Goal: Check status: Check status

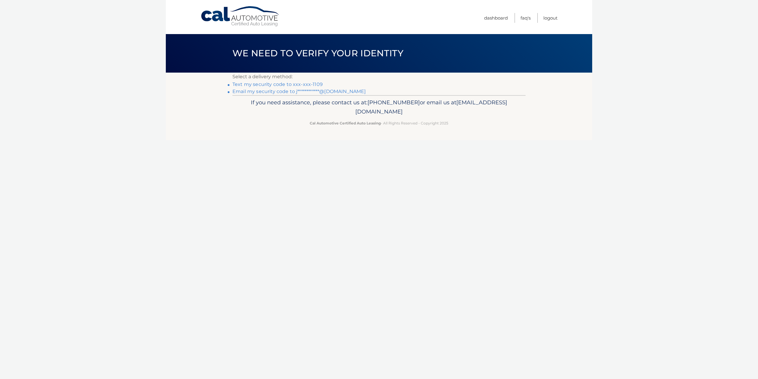
click at [302, 84] on link "Text my security code to xxx-xxx-1109" at bounding box center [277, 84] width 90 height 6
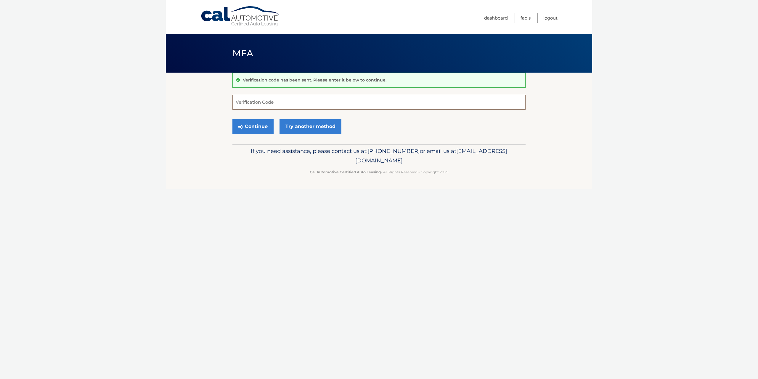
click at [296, 109] on input "Verification Code" at bounding box center [378, 102] width 293 height 15
click at [289, 99] on input "Verification Code" at bounding box center [378, 102] width 293 height 15
type input "781835"
click at [232, 119] on button "Continue" at bounding box center [252, 126] width 41 height 15
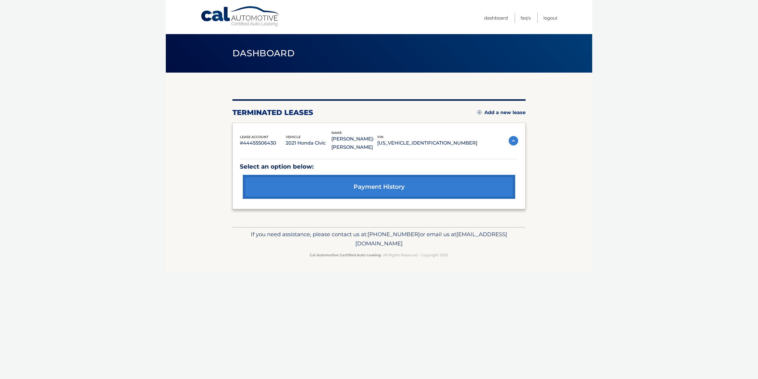
click at [380, 191] on link "payment history" at bounding box center [379, 187] width 272 height 24
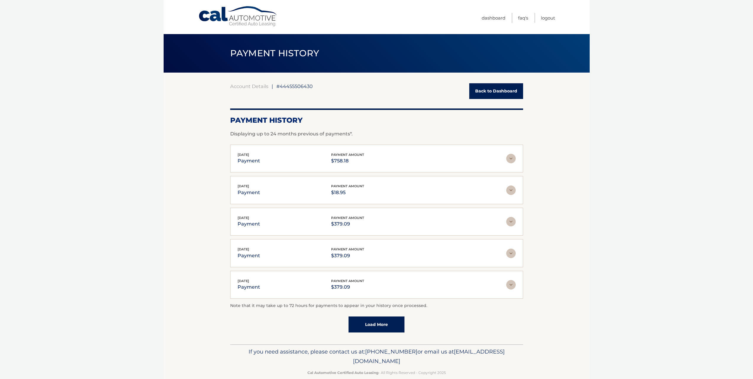
click at [362, 326] on link "Load More" at bounding box center [377, 324] width 56 height 16
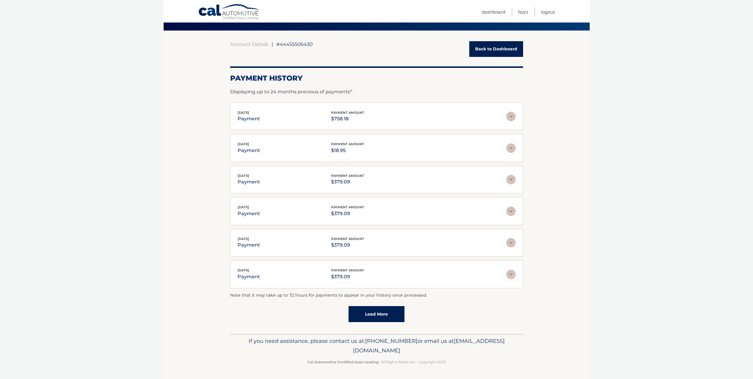
click at [385, 320] on link "Load More" at bounding box center [377, 314] width 56 height 16
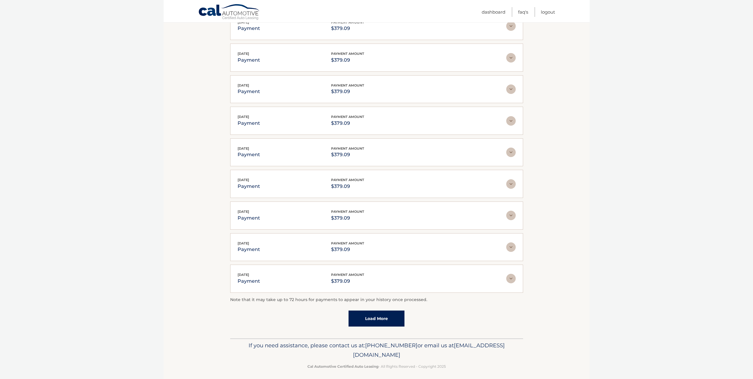
scroll to position [199, 0]
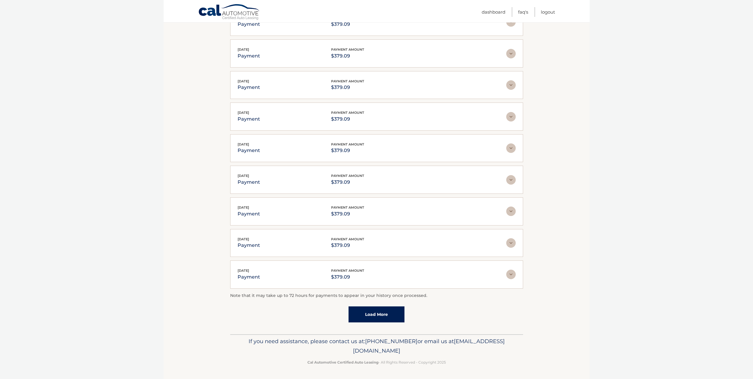
click at [378, 325] on div "Account Details | #44455506430 Back to Dashboard Payment History Displaying up …" at bounding box center [376, 103] width 293 height 461
click at [380, 315] on link "Load More" at bounding box center [377, 314] width 56 height 16
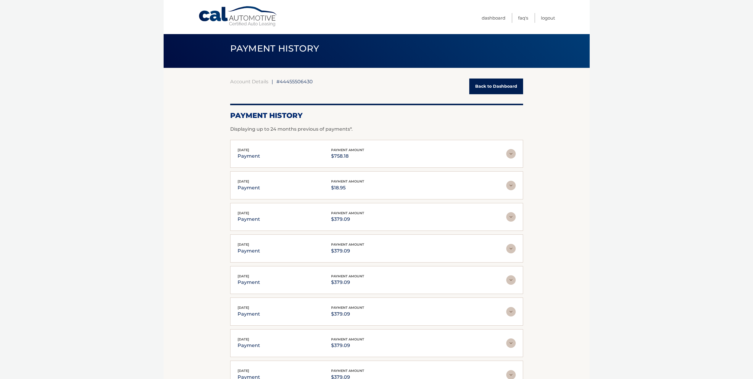
scroll to position [0, 0]
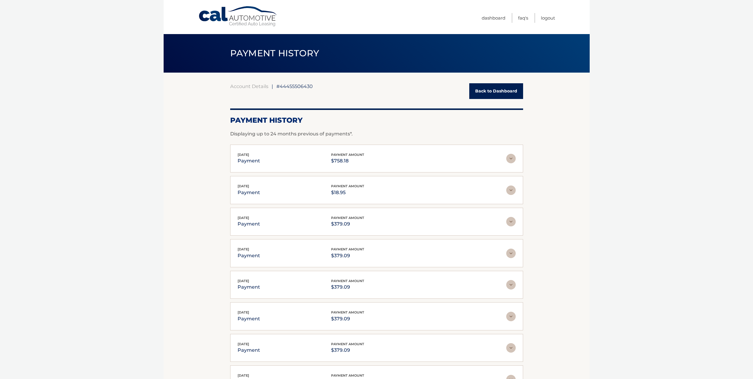
click at [297, 87] on span "#44455506430" at bounding box center [294, 86] width 36 height 6
click at [496, 18] on link "Dashboard" at bounding box center [494, 18] width 24 height 10
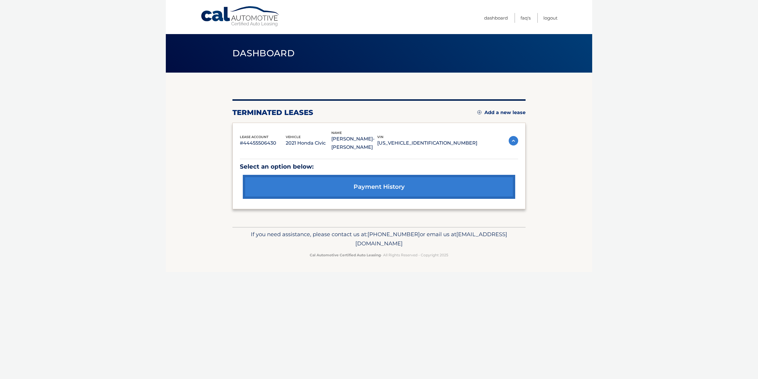
click at [514, 141] on img at bounding box center [512, 140] width 9 height 9
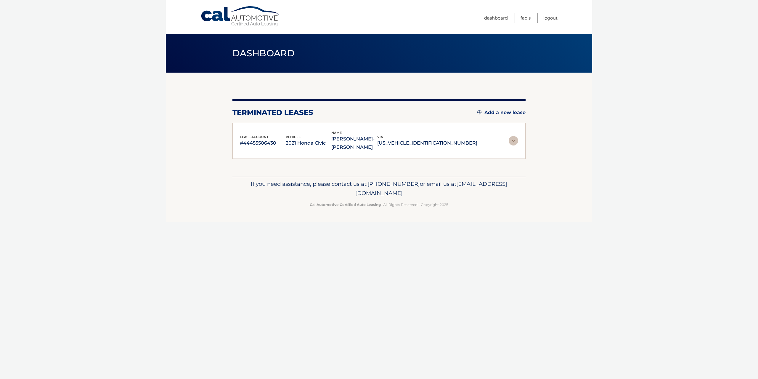
click at [514, 141] on img at bounding box center [512, 140] width 9 height 9
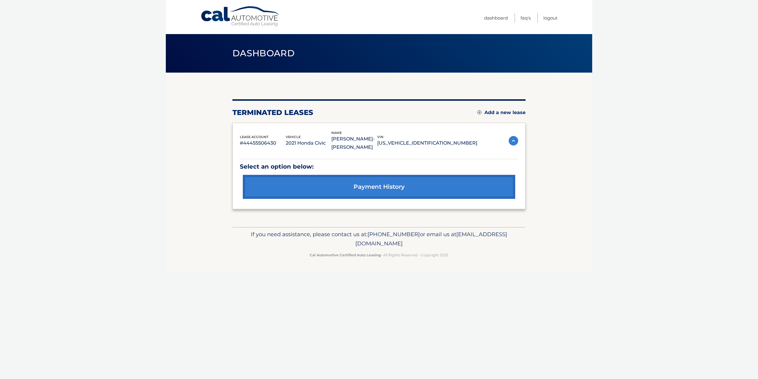
click at [268, 144] on p "#44455506430" at bounding box center [263, 143] width 46 height 8
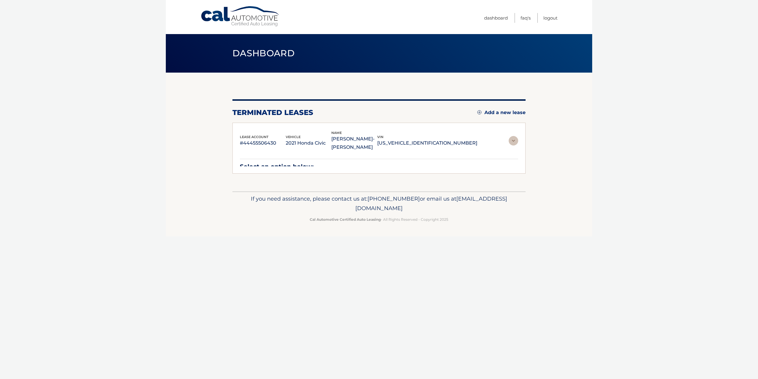
click at [260, 139] on p "#44455506430" at bounding box center [263, 143] width 46 height 8
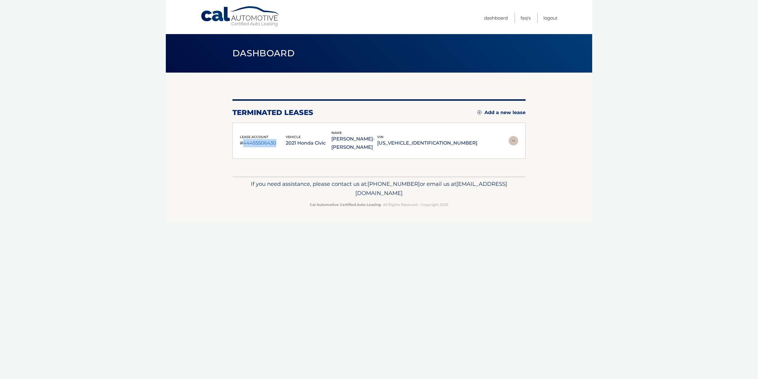
click at [268, 143] on p "#44455506430" at bounding box center [263, 143] width 46 height 8
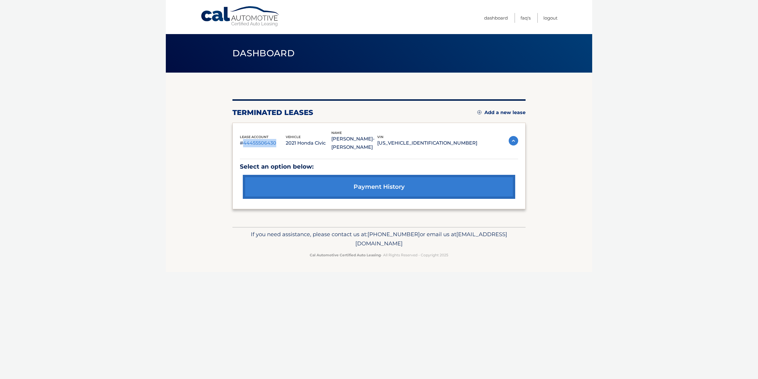
click at [395, 185] on link "payment history" at bounding box center [379, 187] width 272 height 24
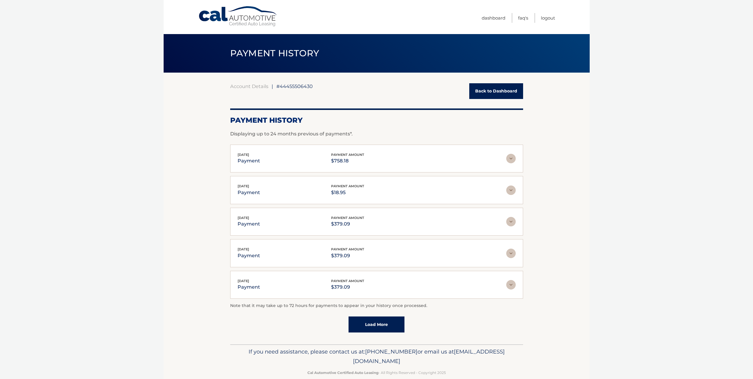
click at [554, 123] on section "Account Details | #44455506430 Back to Dashboard Payment History Displaying up …" at bounding box center [377, 208] width 426 height 271
